Goal: Information Seeking & Learning: Compare options

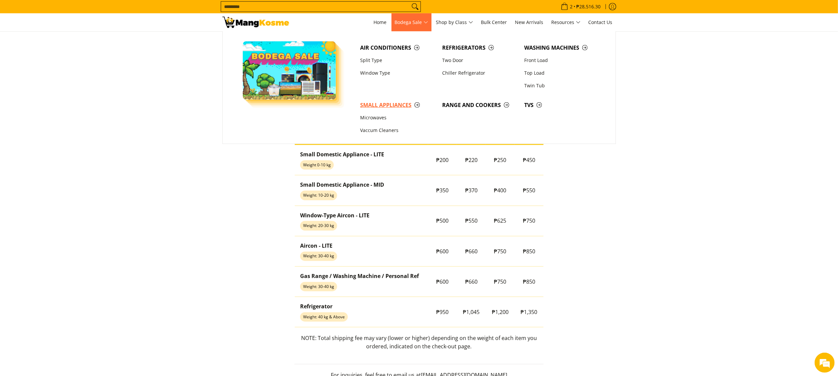
click at [386, 107] on span "Small Appliances" at bounding box center [397, 105] width 75 height 8
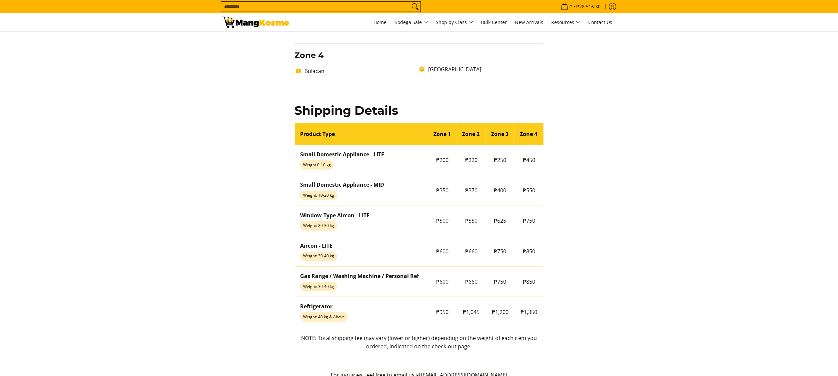
click at [260, 25] on img at bounding box center [255, 22] width 67 height 11
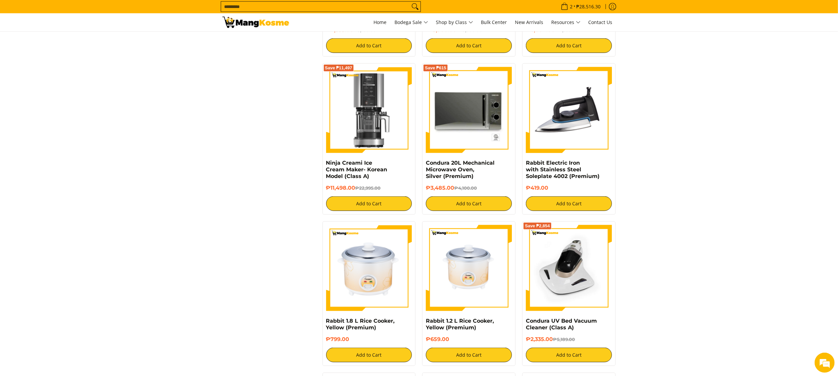
scroll to position [643, 0]
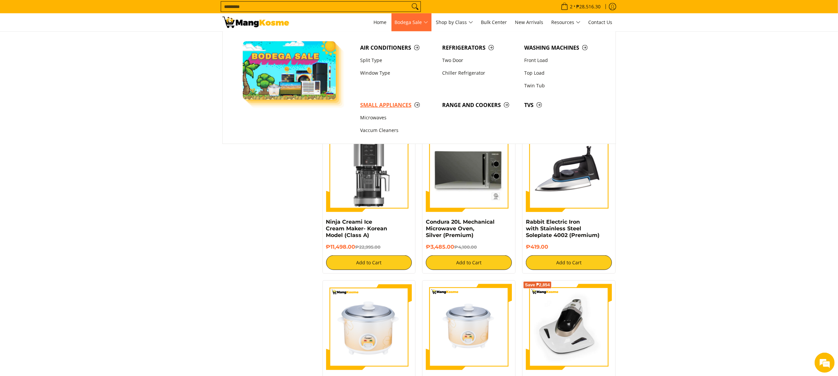
click at [381, 101] on span "Small Appliances" at bounding box center [397, 105] width 75 height 8
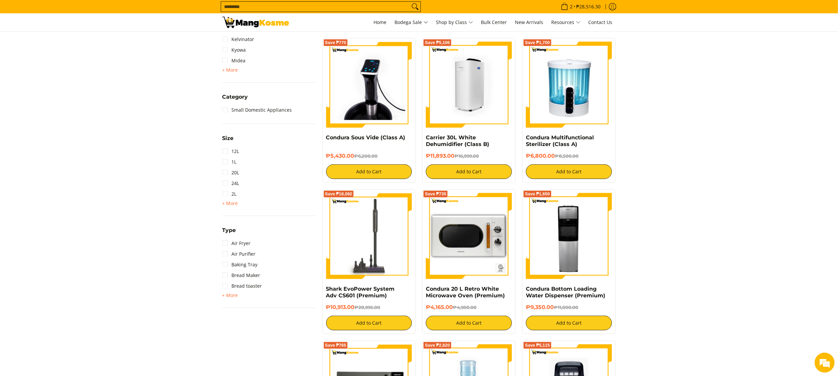
click at [471, 103] on img at bounding box center [469, 85] width 86 height 86
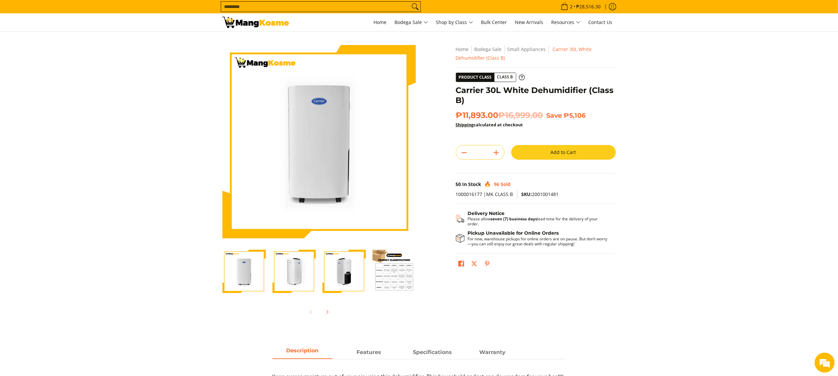
click at [251, 2] on input "Search..." at bounding box center [315, 7] width 189 height 10
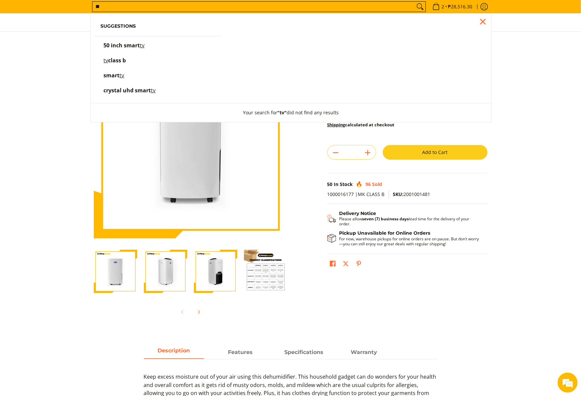
type input "**"
drag, startPoint x: 59, startPoint y: 171, endPoint x: 67, endPoint y: 165, distance: 9.9
click at [63, 167] on section "Skip to Main Content Enable zoom Disable zoom Enable zoom Disable zoom Enable z…" at bounding box center [290, 184] width 581 height 304
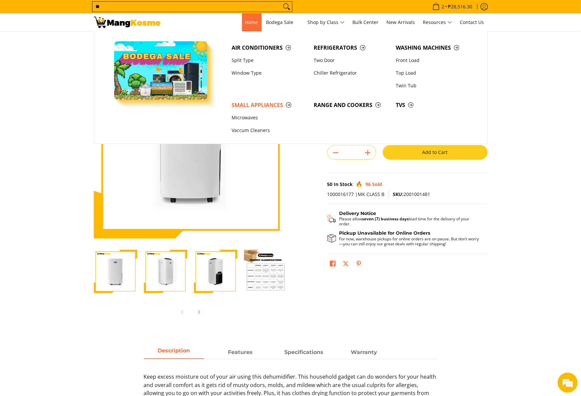
click at [256, 23] on link "Home" at bounding box center [252, 22] width 20 height 18
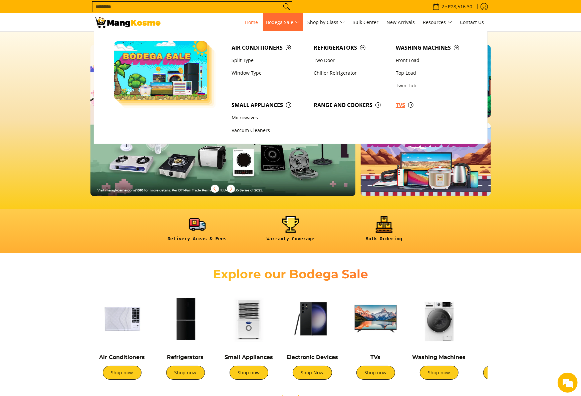
click at [402, 107] on span "TVs" at bounding box center [433, 105] width 75 height 8
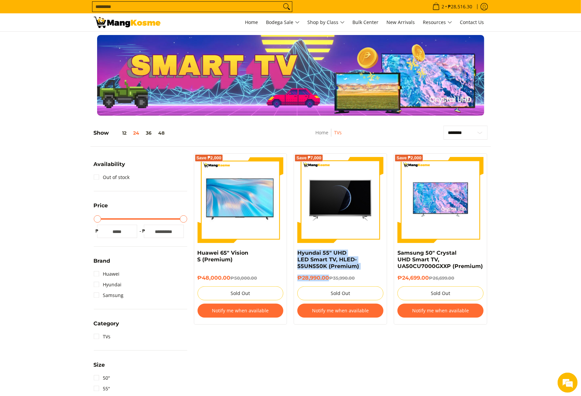
drag, startPoint x: 294, startPoint y: 254, endPoint x: 329, endPoint y: 278, distance: 42.0
click at [329, 278] on div "Save ₱7,000 Hyundai 55" UHD LED Smart TV, HLED-55UN550K (Premium) ₱28,990.00 ₱3…" at bounding box center [339, 238] width 93 height 171
copy div "Hyundai 55" UHD LED Smart TV, HLED-55UN550K (Premium) ₱28,990.00"
click at [507, 171] on section "**********" at bounding box center [290, 318] width 581 height 398
click at [137, 22] on img at bounding box center [127, 22] width 67 height 11
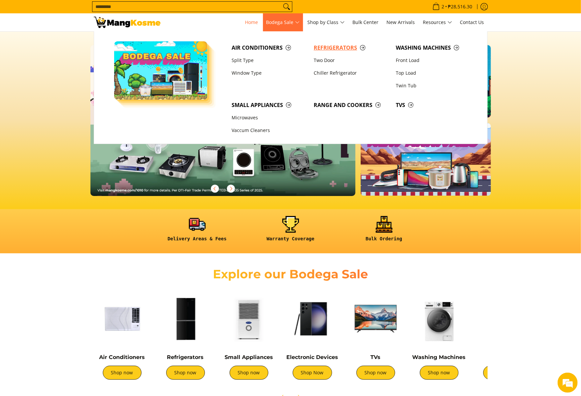
click at [320, 47] on span "Refrigerators" at bounding box center [350, 48] width 75 height 8
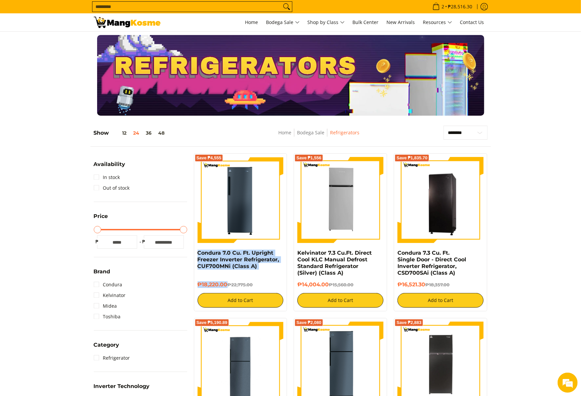
drag, startPoint x: 194, startPoint y: 254, endPoint x: 226, endPoint y: 286, distance: 44.8
click at [226, 286] on div "Save ₱4,555 Condura 7.0 Cu. Ft. Upright Freezer Inverter Refrigerator, CUF700MN…" at bounding box center [240, 232] width 93 height 158
copy div "Condura 7.0 Cu. Ft. Upright Freezer Inverter Refrigerator, CUF700MNi (Class A) …"
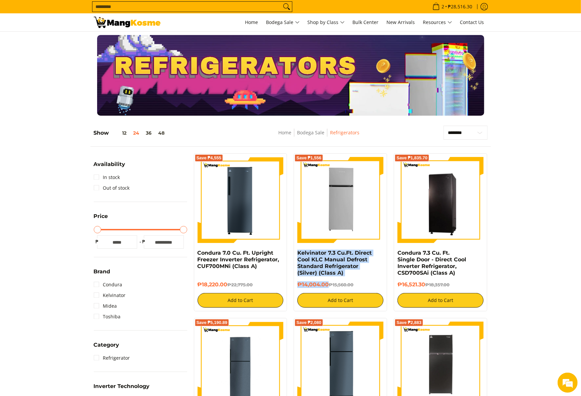
drag, startPoint x: 296, startPoint y: 254, endPoint x: 327, endPoint y: 286, distance: 45.0
click at [327, 286] on div "Save ₱1,556 Kelvinator 7.3 Cu.Ft. Direct Cool KLC Manual Defrost Standard Refri…" at bounding box center [339, 232] width 93 height 158
copy div "Kelvinator 7.3 Cu.Ft. Direct Cool KLC Manual Defrost Standard Refrigerator (Sil…"
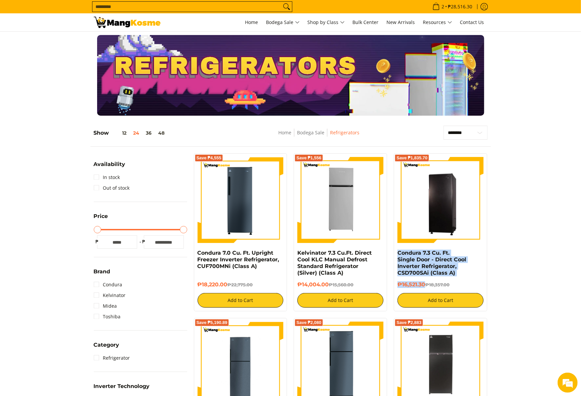
copy div "Condura 7.3 Cu. Ft. Single Door - Direct Cool Inverter Refrigerator, CSD700SAi …"
drag, startPoint x: 396, startPoint y: 252, endPoint x: 426, endPoint y: 285, distance: 45.1
click at [426, 285] on div "Save ₱1,835.70 Condura 7.3 Cu. Ft. Single Door - Direct Cool Inverter Refrigera…" at bounding box center [440, 232] width 93 height 158
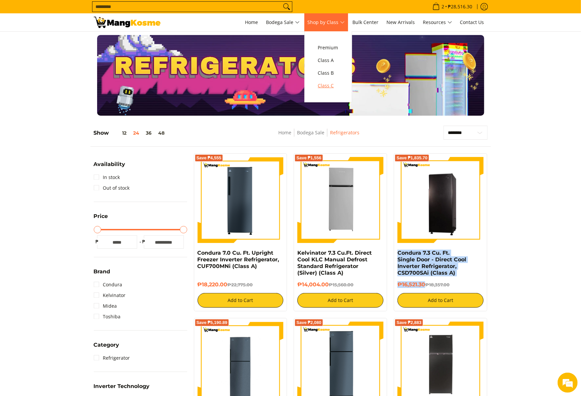
click at [330, 91] on link "Class C" at bounding box center [327, 85] width 27 height 13
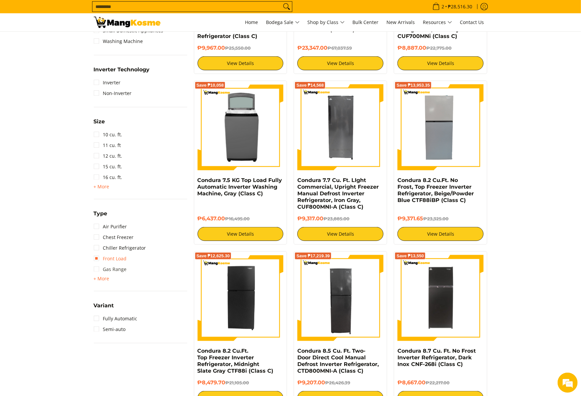
scroll to position [467, 0]
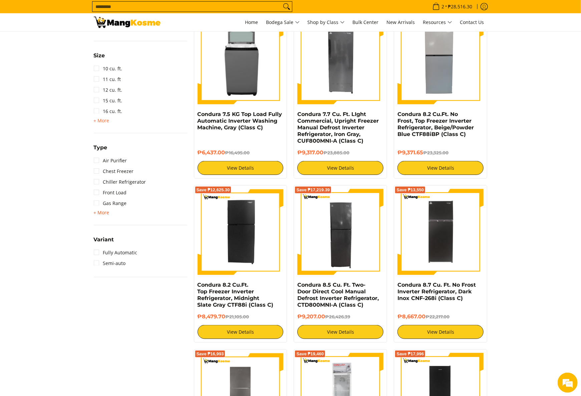
click at [106, 213] on span "+ More" at bounding box center [102, 212] width 16 height 5
click at [116, 283] on link "Upright Freezer" at bounding box center [116, 288] width 44 height 11
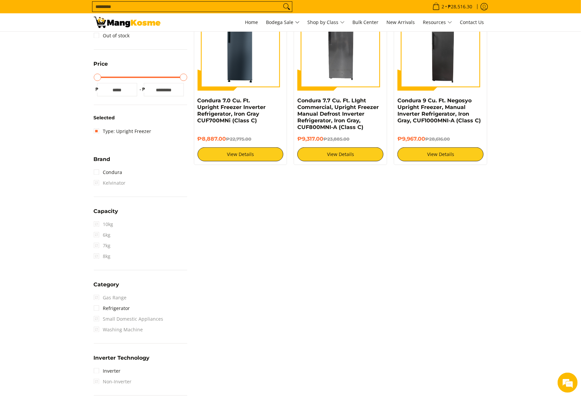
scroll to position [94, 0]
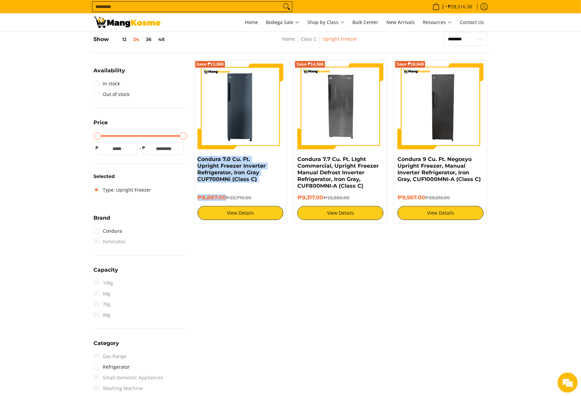
drag, startPoint x: 195, startPoint y: 160, endPoint x: 225, endPoint y: 199, distance: 49.4
click at [225, 199] on div "Save ₱13,888 Condura 7.0 Cu. Ft. Upright Freezer Inverter Refrigerator, Iron Gr…" at bounding box center [240, 142] width 93 height 164
copy div "Condura 7.0 Cu. Ft. Upright Freezer Inverter Refrigerator, Iron Gray CUF700MNi …"
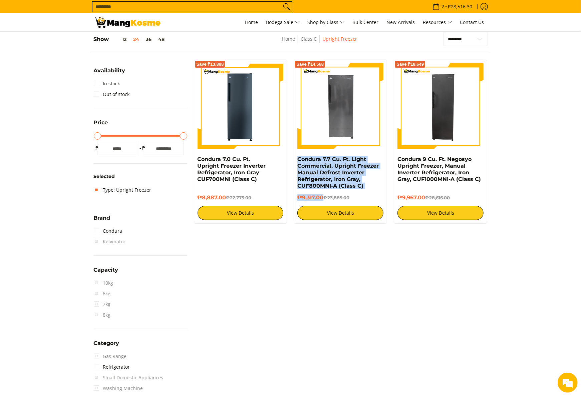
drag, startPoint x: 295, startPoint y: 158, endPoint x: 323, endPoint y: 195, distance: 46.8
click at [323, 195] on div "Save ₱14,568 Condura 7.7 Cu. Ft. LIght Commercial, Upright Freezer Manual Defro…" at bounding box center [339, 142] width 93 height 164
copy div "Condura 7.7 Cu. Ft. LIght Commercial, Upright Freezer Manual Defrost Inverter R…"
click at [242, 5] on input "Search..." at bounding box center [186, 7] width 189 height 10
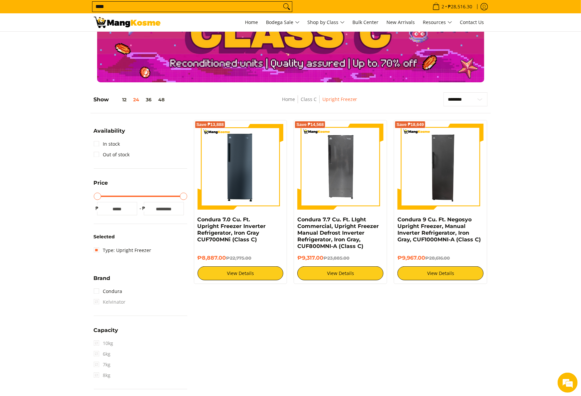
scroll to position [0, 0]
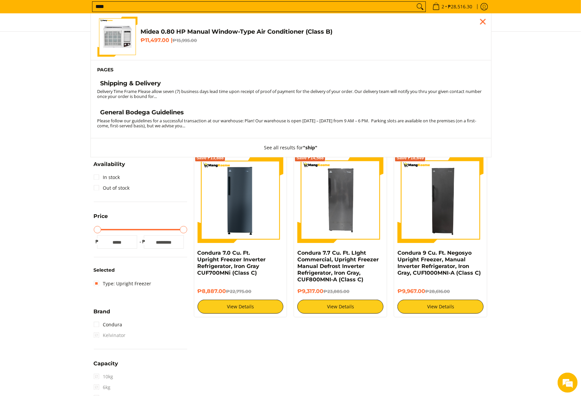
type input "****"
click at [158, 91] on small "Delivery Time Frame Please allow seven (7) business days lead time upon receipt…" at bounding box center [289, 93] width 384 height 11
click at [144, 85] on h4 "Shipping & Delivery" at bounding box center [130, 84] width 61 height 8
